Goal: Task Accomplishment & Management: Complete application form

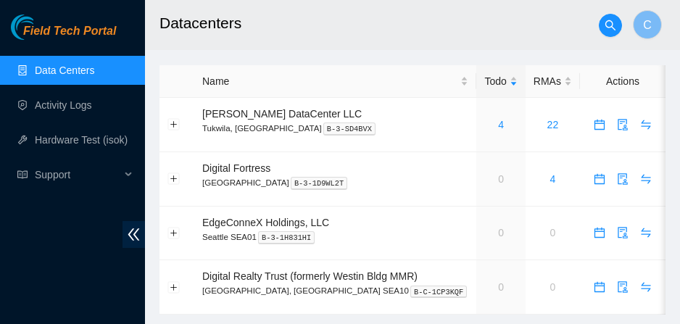
click at [49, 204] on div "Field Tech Portal Data Centers Activity Logs Hardware Test (isok) Support" at bounding box center [72, 168] width 145 height 309
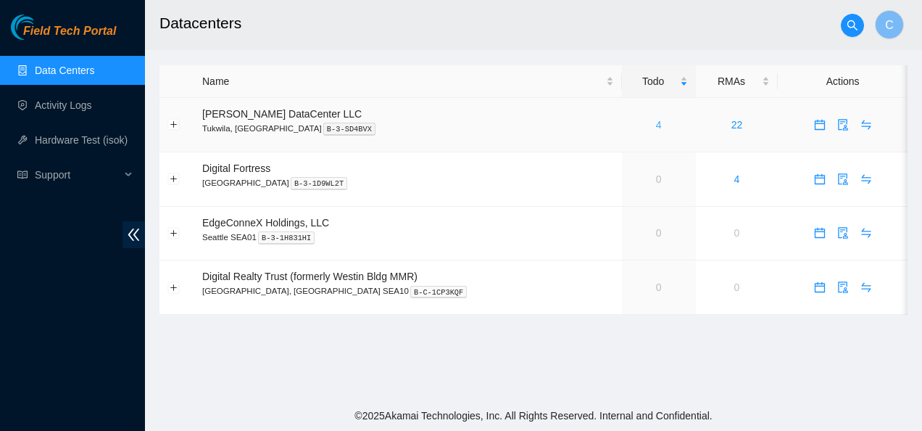
click at [656, 125] on link "4" at bounding box center [659, 125] width 6 height 12
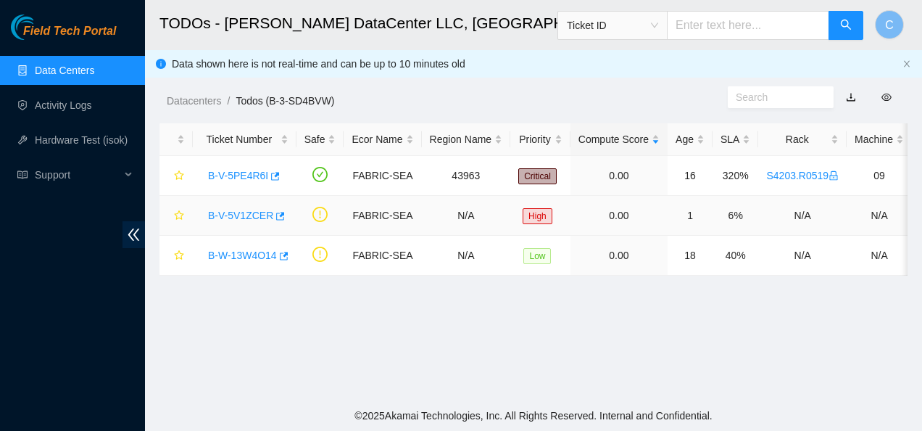
click at [246, 214] on link "B-V-5V1ZCER" at bounding box center [240, 215] width 65 height 12
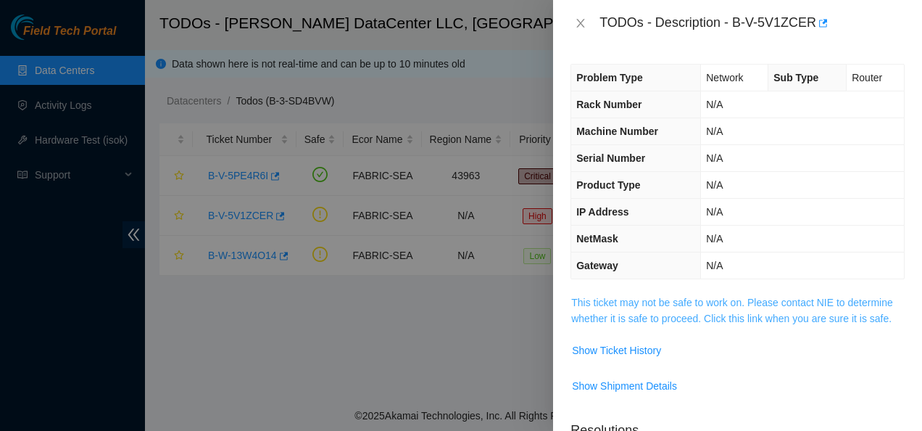
click at [631, 314] on link "This ticket may not be safe to work on. Please contact NIE to determine whether…" at bounding box center [732, 310] width 322 height 28
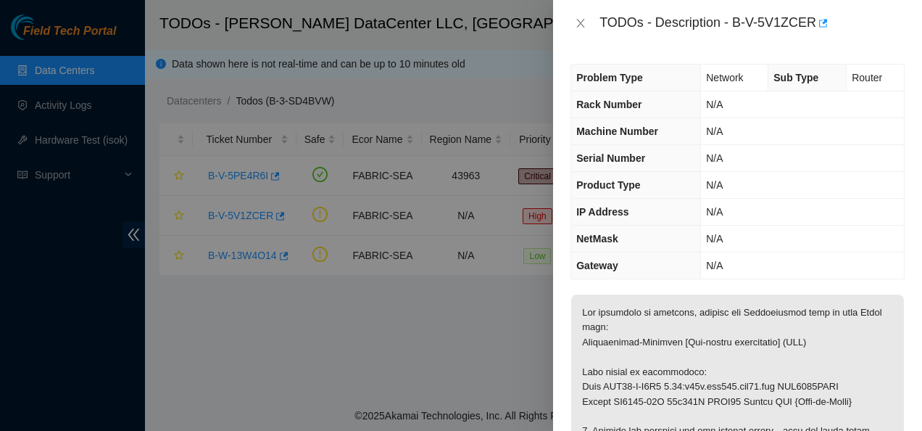
click at [608, 44] on div "TODOs - Description - B-V-5V1ZCER" at bounding box center [737, 23] width 369 height 46
drag, startPoint x: 732, startPoint y: 25, endPoint x: 810, endPoint y: 17, distance: 78.7
click at [690, 17] on div "TODOs - Description - B-V-5V1ZCER" at bounding box center [751, 23] width 305 height 23
copy div "B-V-5V1ZCER"
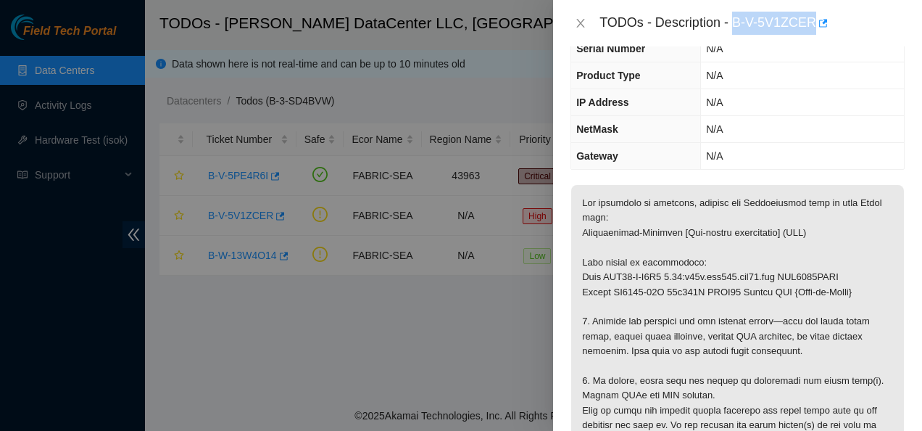
scroll to position [111, 0]
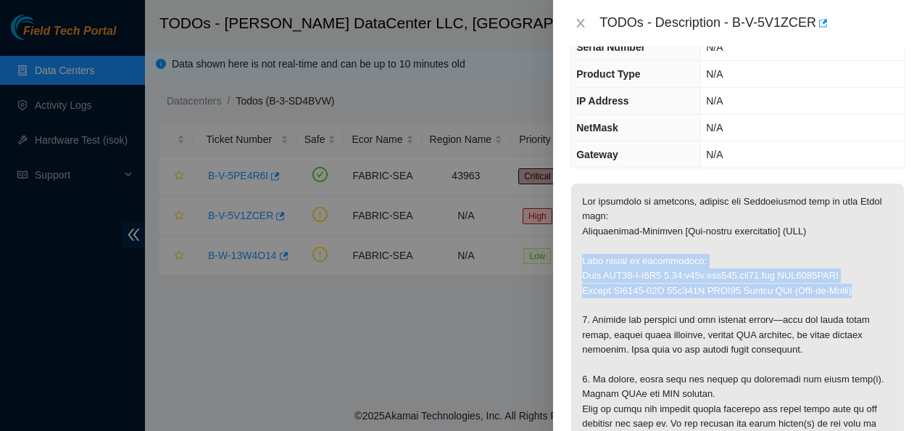
drag, startPoint x: 581, startPoint y: 258, endPoint x: 857, endPoint y: 287, distance: 277.7
click at [690, 287] on p at bounding box center [737, 386] width 333 height 407
copy p "This device is unreachable: Rack SDC53-B-R4C5 0.01:r03a.tor112.sea01.fab AAA203…"
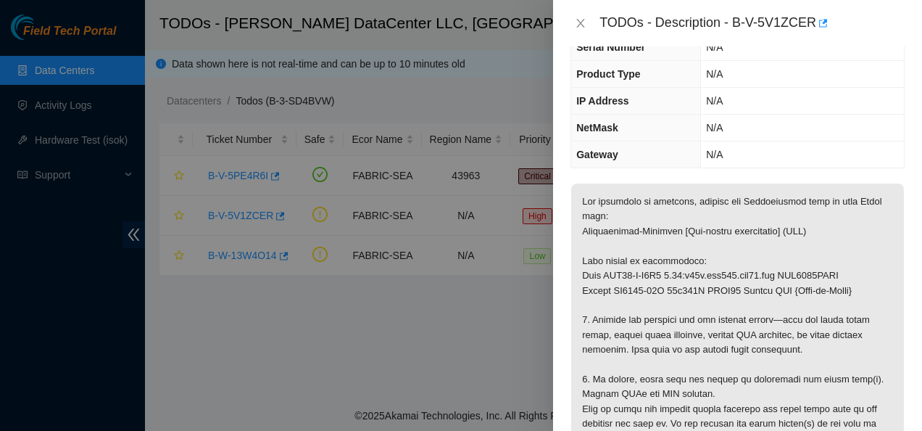
click at [621, 314] on p at bounding box center [737, 386] width 333 height 407
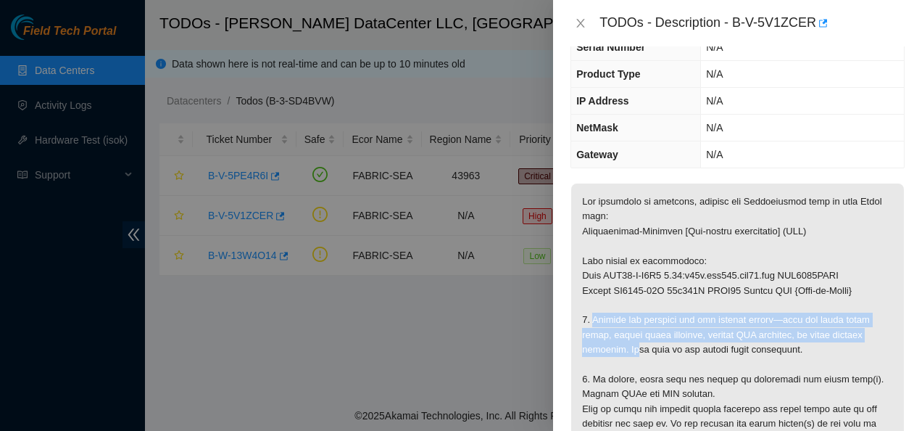
drag, startPoint x: 592, startPoint y: 319, endPoint x: 642, endPoint y: 347, distance: 57.4
click at [642, 323] on p at bounding box center [737, 386] width 333 height 407
copy p "Inspect the hardware for any obvious issues—look for loose power cords, faulty …"
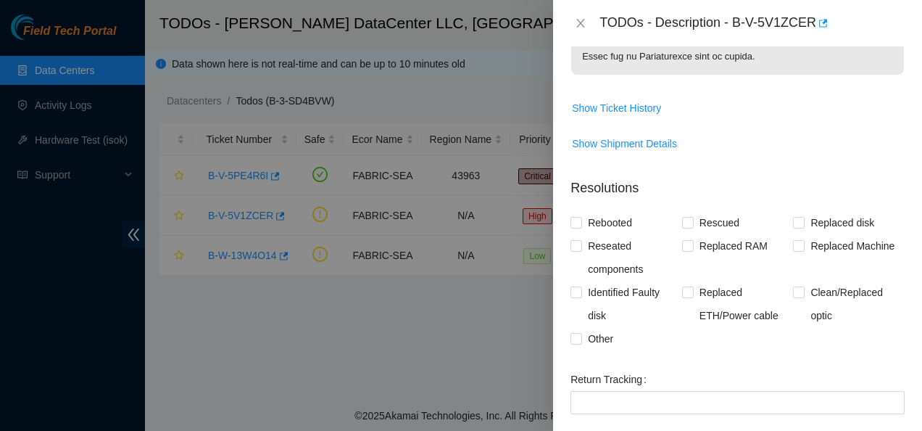
scroll to position [626, 0]
click at [576, 221] on input "Rebooted" at bounding box center [575, 222] width 10 height 10
checkbox input "true"
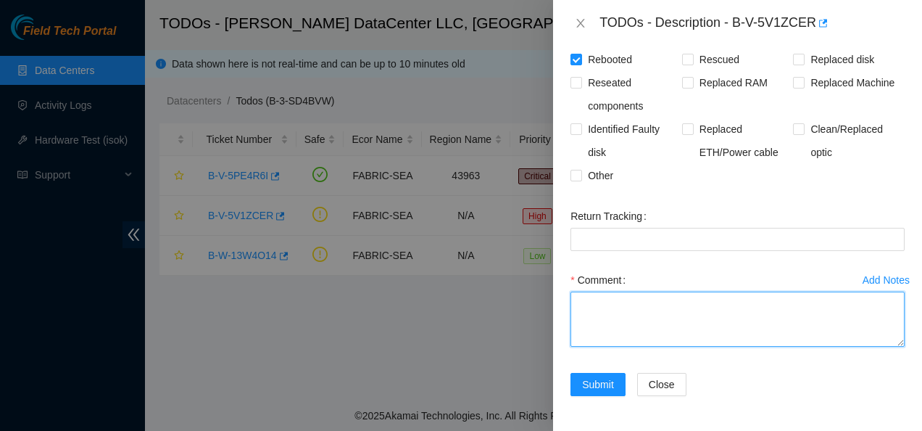
click at [623, 315] on textarea "Comment" at bounding box center [737, 318] width 334 height 55
paste textarea "B-V-5V1ZCER This device is unreachable: Rack SDC53-B-R4C5 0.01:r03a.tor112.sea0…"
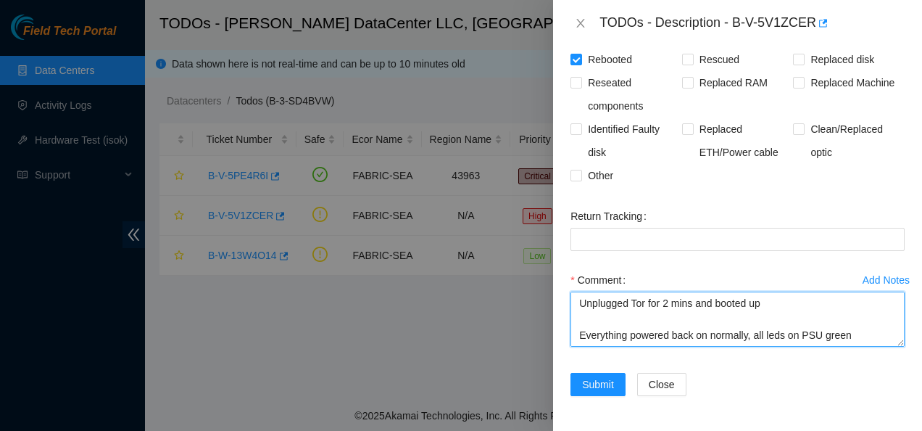
scroll to position [0, 0]
click at [641, 302] on textarea "B-V-5V1ZCER This device is unreachable: Rack SDC53-B-R4C5 0.01:r03a.tor112.sea0…" at bounding box center [737, 318] width 334 height 55
type textarea "This device is unreachable: Rack SDC53-B-R4C5 0.01:r03a.tor112.sea01.fab AAA203…"
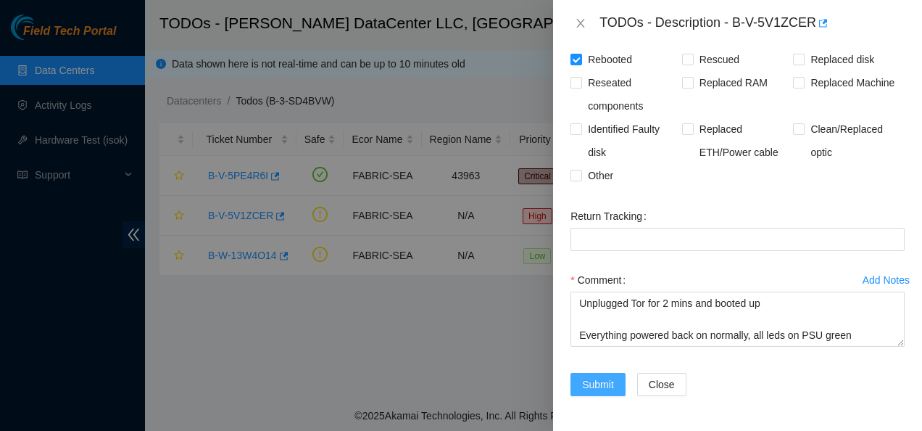
click at [597, 323] on span "Submit" at bounding box center [598, 384] width 32 height 16
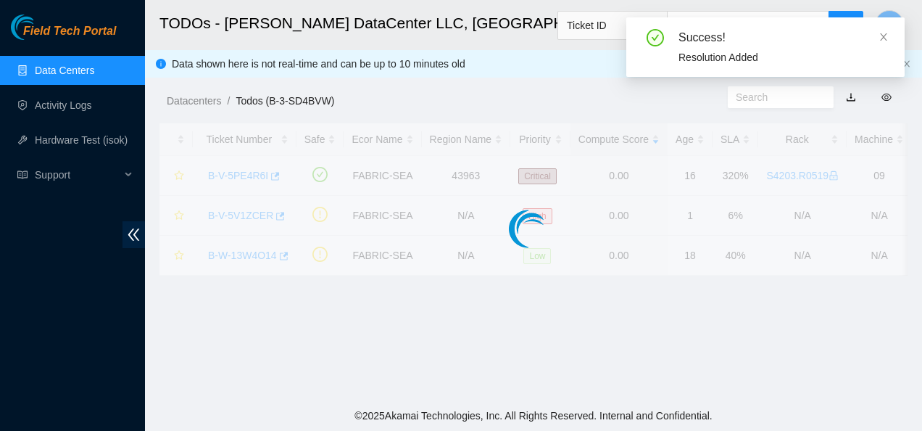
scroll to position [473, 0]
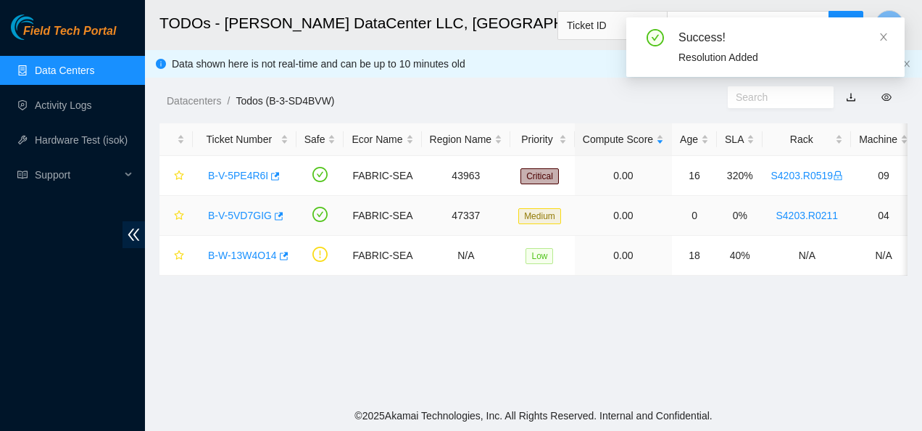
click at [231, 210] on link "B-V-5VD7GIG" at bounding box center [240, 215] width 64 height 12
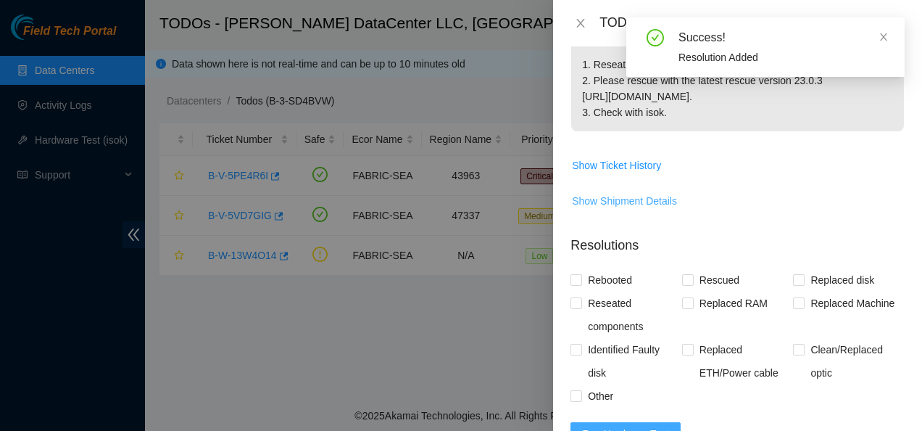
click at [673, 193] on button "Show Shipment Details" at bounding box center [624, 200] width 107 height 23
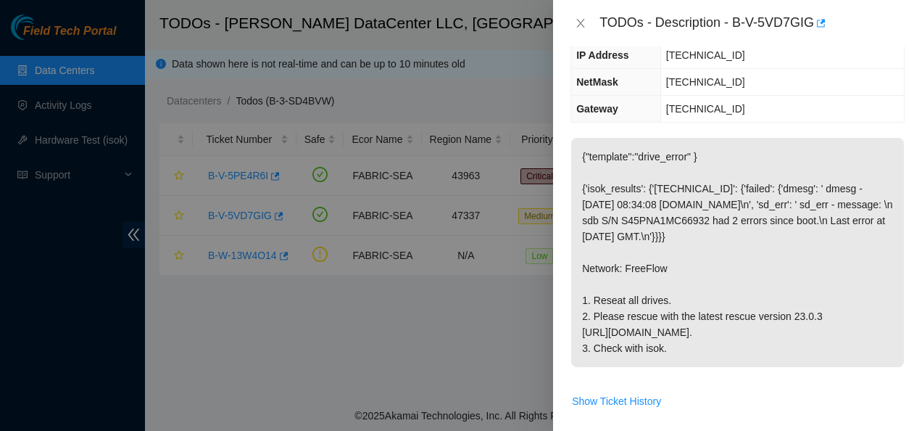
scroll to position [0, 0]
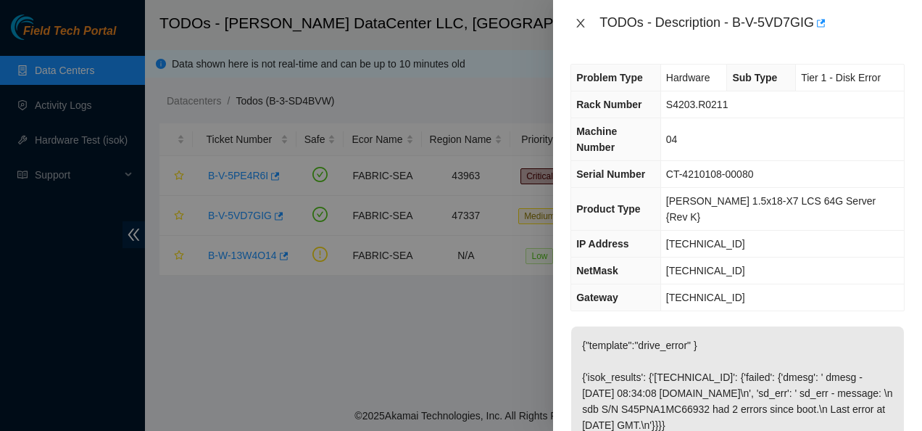
click at [582, 23] on icon "close" at bounding box center [581, 23] width 12 height 12
